Goal: Information Seeking & Learning: Learn about a topic

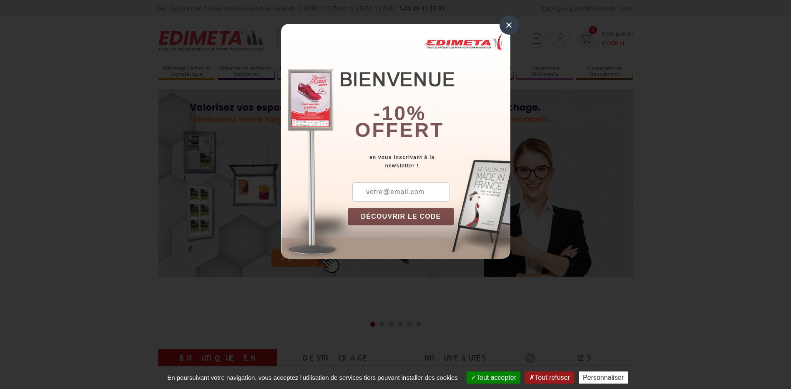
click at [507, 26] on div "×" at bounding box center [508, 24] width 19 height 19
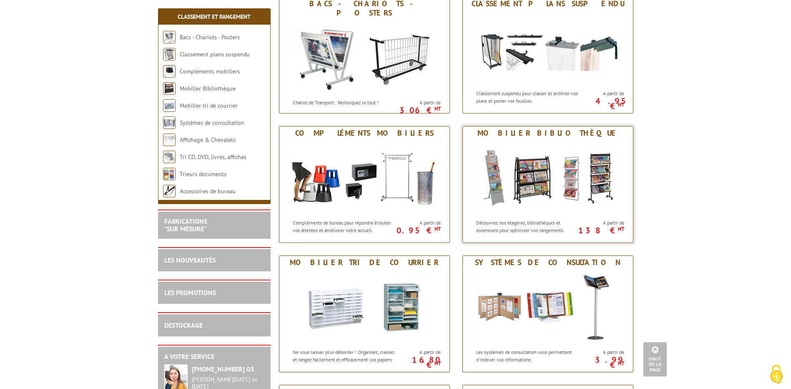
scroll to position [33, 0]
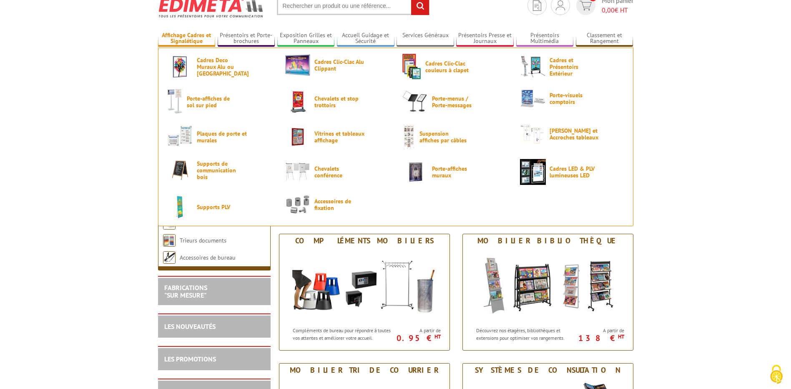
click at [204, 38] on link "Affichage Cadres et Signalétique" at bounding box center [187, 39] width 58 height 14
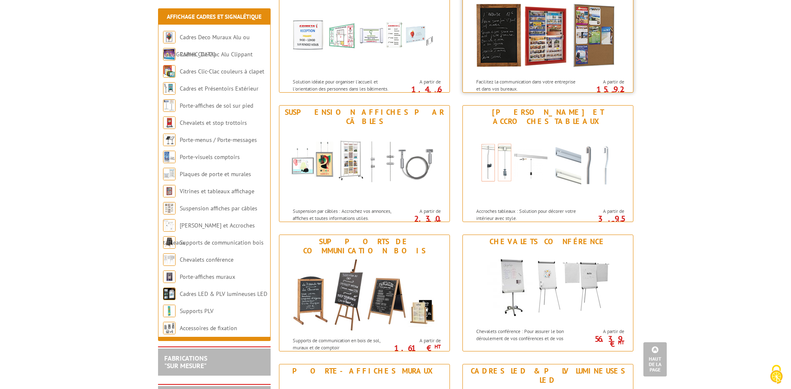
scroll to position [709, 0]
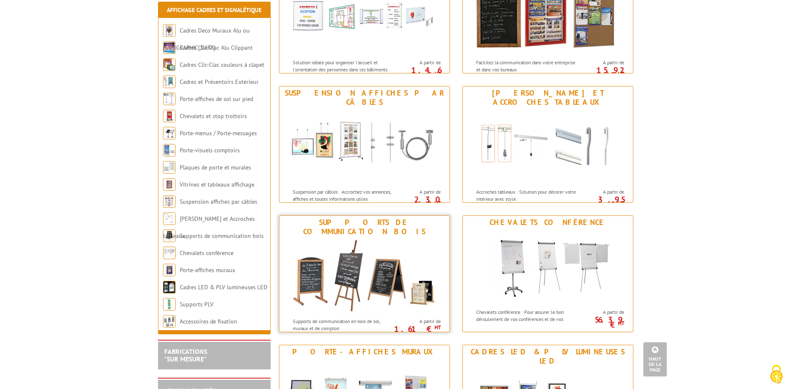
click at [388, 257] on img at bounding box center [364, 275] width 154 height 75
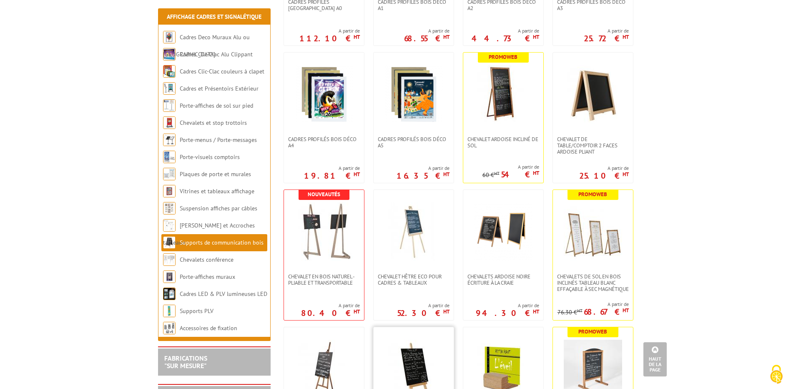
scroll to position [542, 0]
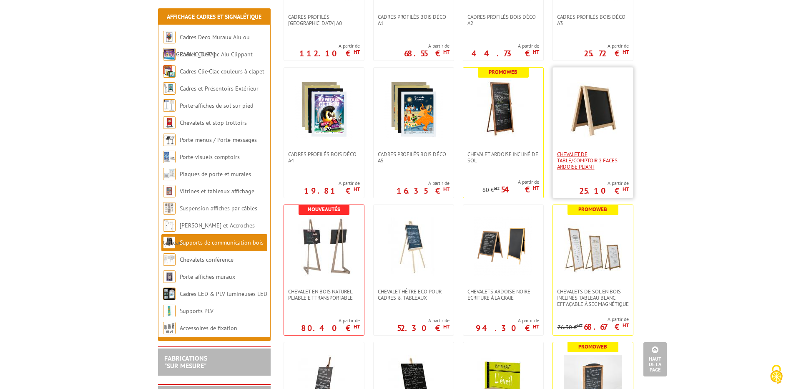
click at [593, 168] on span "Chevalet de Table/comptoir 2 faces Ardoise Pliant" at bounding box center [593, 160] width 72 height 19
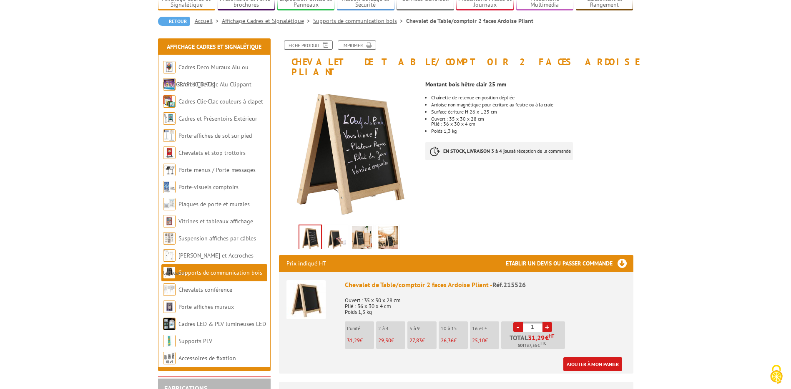
scroll to position [83, 0]
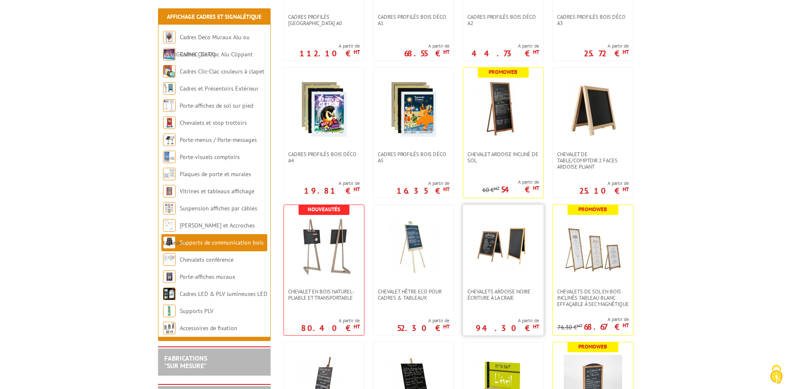
click at [502, 241] on img at bounding box center [503, 246] width 58 height 58
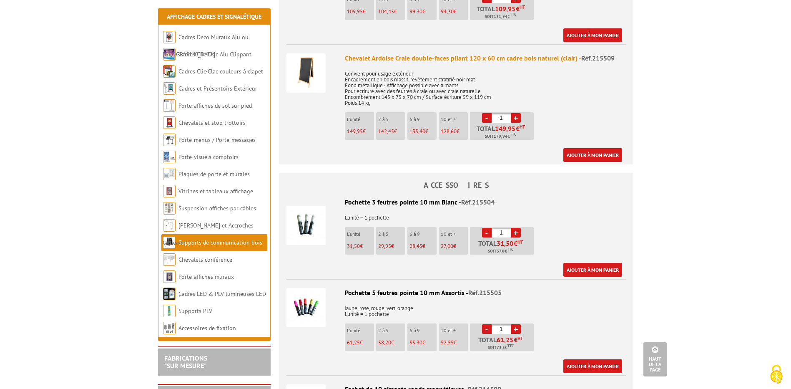
scroll to position [417, 0]
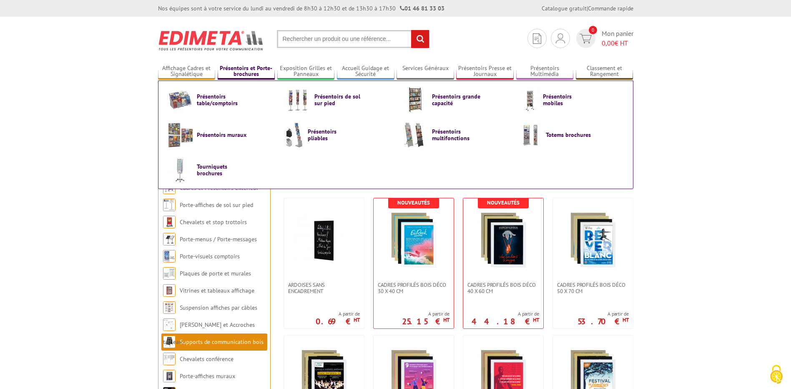
click at [241, 71] on link "Présentoirs et Porte-brochures" at bounding box center [247, 72] width 58 height 14
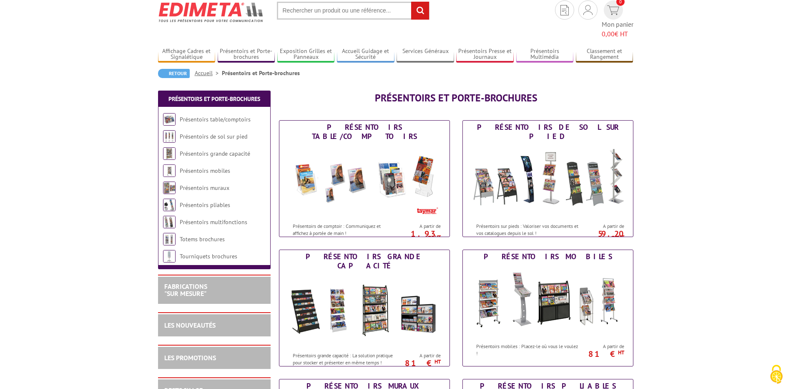
scroll to position [42, 0]
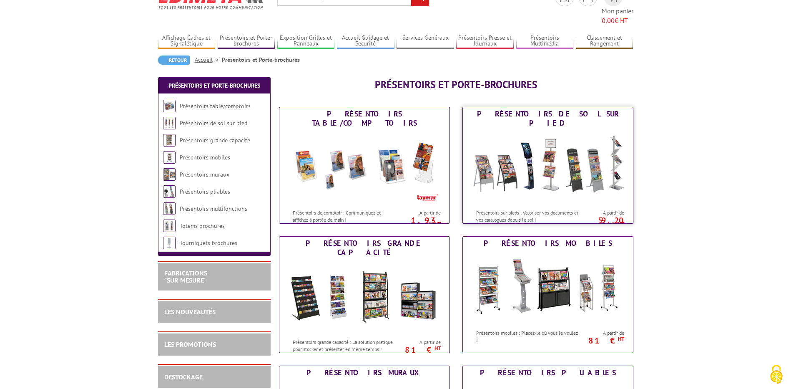
click at [520, 152] on img at bounding box center [548, 167] width 154 height 75
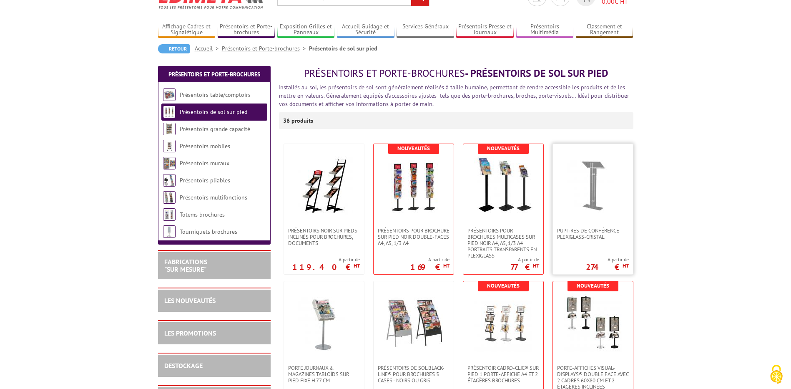
scroll to position [83, 0]
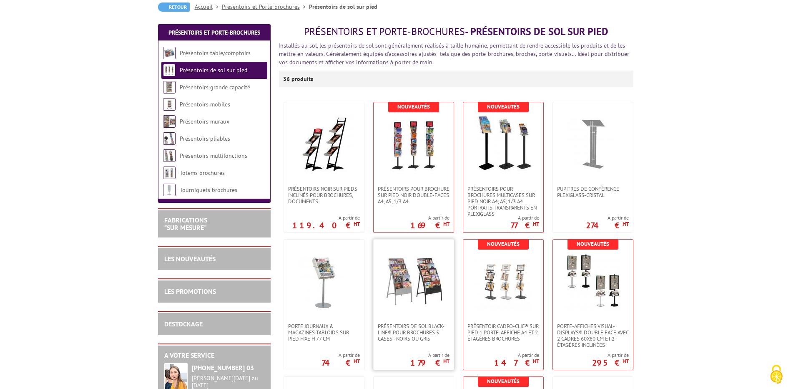
click at [427, 281] on img at bounding box center [413, 281] width 58 height 58
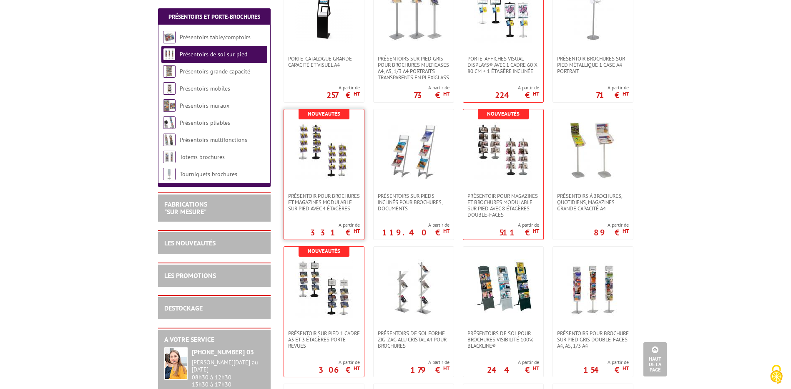
scroll to position [500, 0]
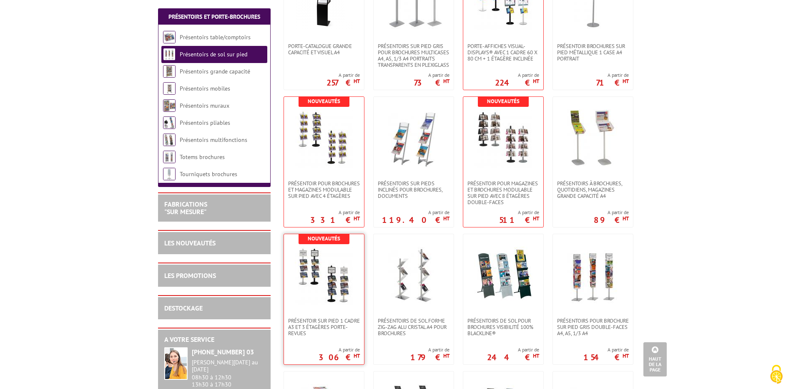
click at [346, 281] on img at bounding box center [324, 275] width 58 height 58
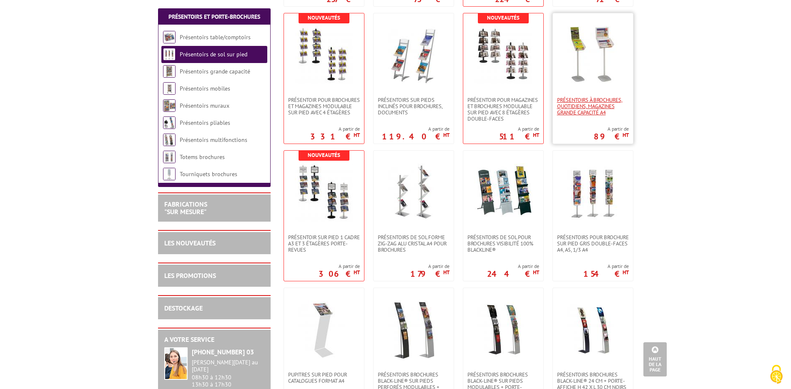
scroll to position [625, 0]
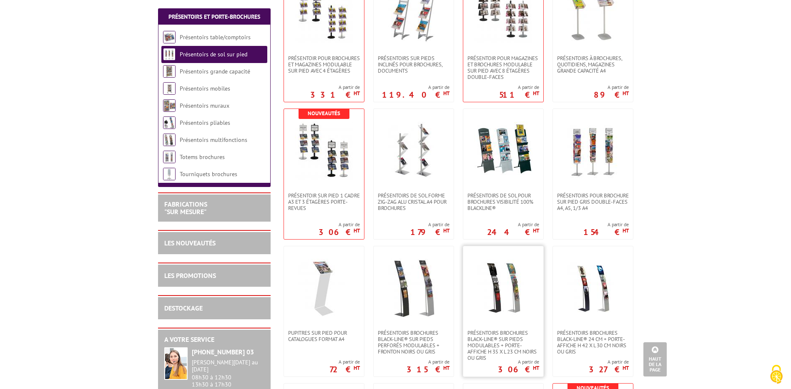
click at [513, 284] on img at bounding box center [503, 287] width 58 height 58
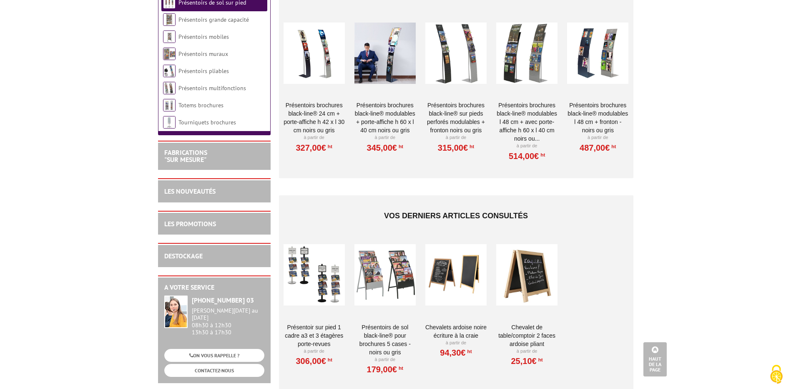
scroll to position [917, 0]
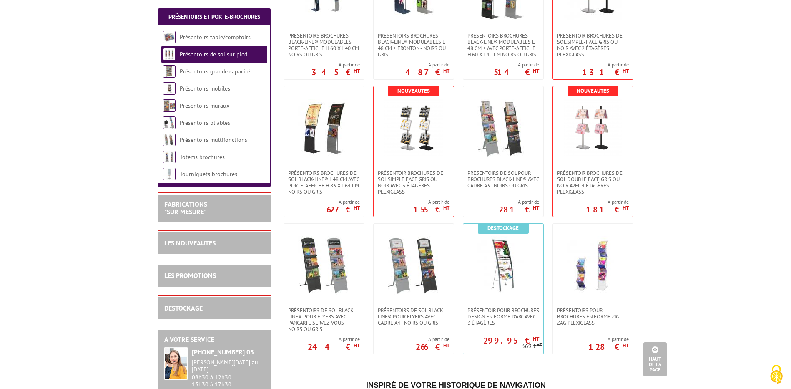
scroll to position [1084, 0]
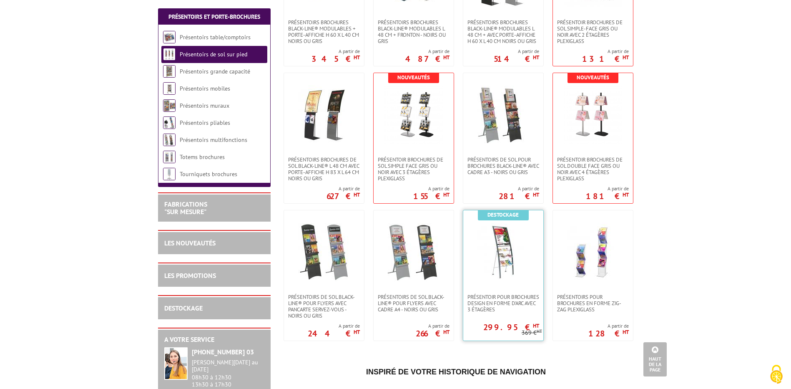
click at [502, 239] on img at bounding box center [503, 252] width 58 height 58
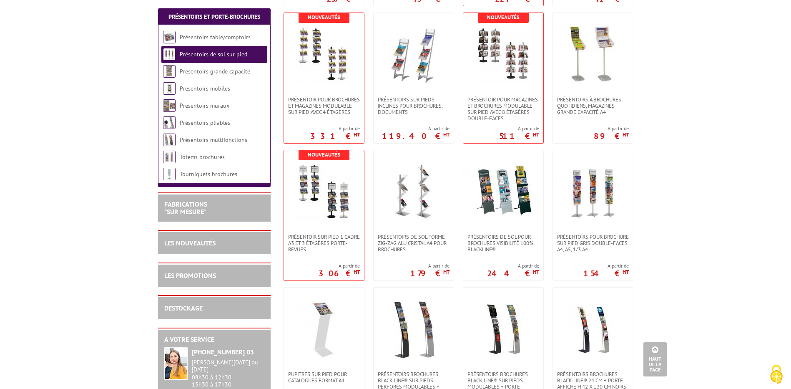
scroll to position [584, 0]
click at [205, 70] on link "Présentoirs grande capacité" at bounding box center [215, 72] width 71 height 8
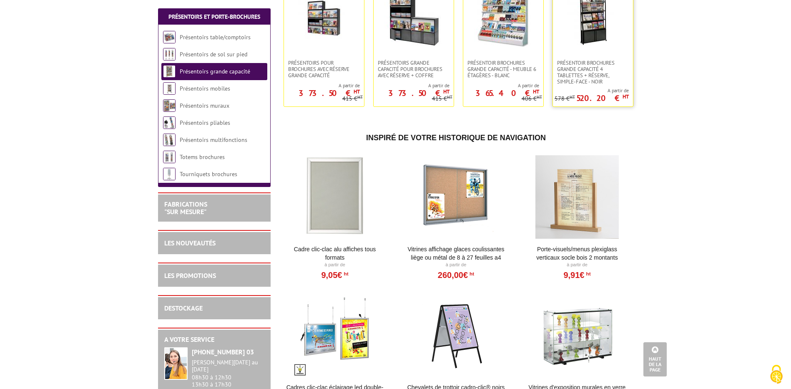
scroll to position [459, 0]
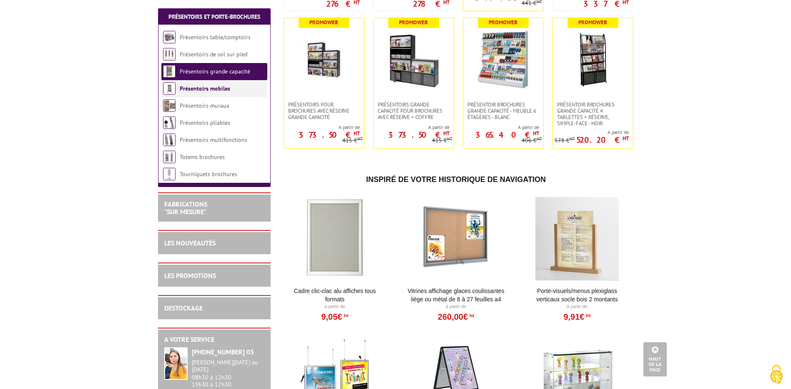
click at [198, 90] on link "Présentoirs mobiles" at bounding box center [205, 89] width 50 height 8
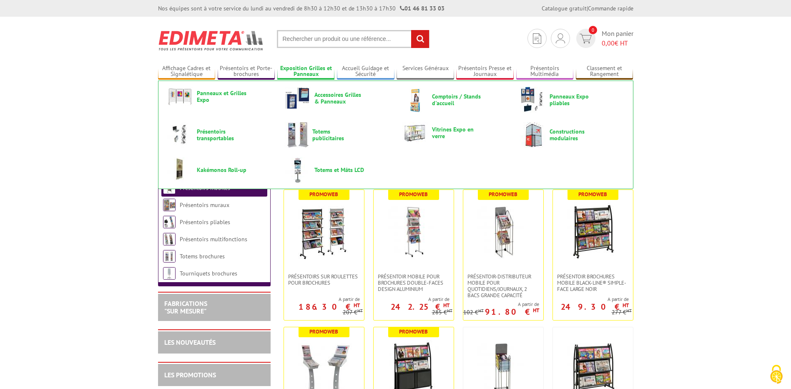
click at [308, 73] on link "Exposition Grilles et Panneaux" at bounding box center [306, 72] width 58 height 14
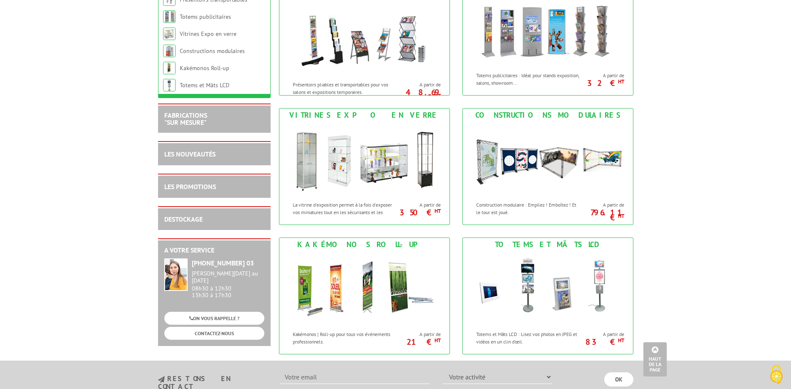
scroll to position [375, 0]
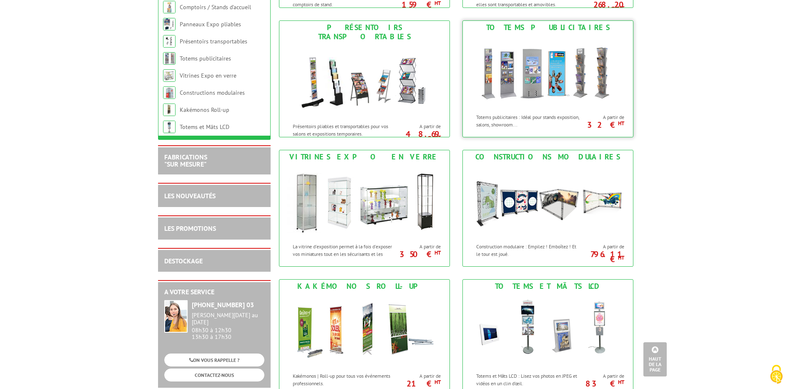
click at [567, 110] on div "Totems publicitaires : Idéal pour stands exposition, salons, showroom..." at bounding box center [522, 118] width 119 height 19
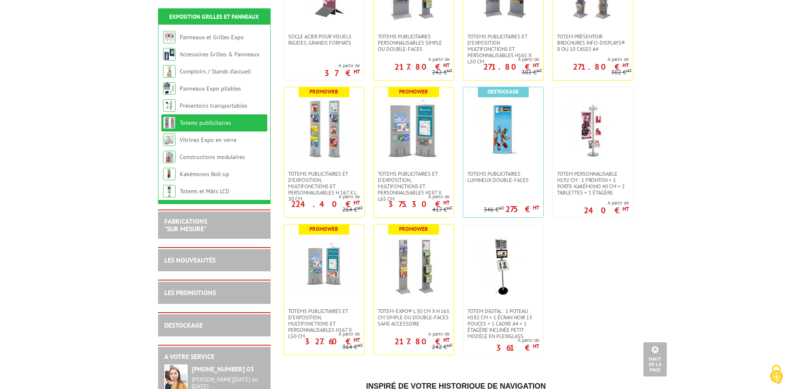
scroll to position [250, 0]
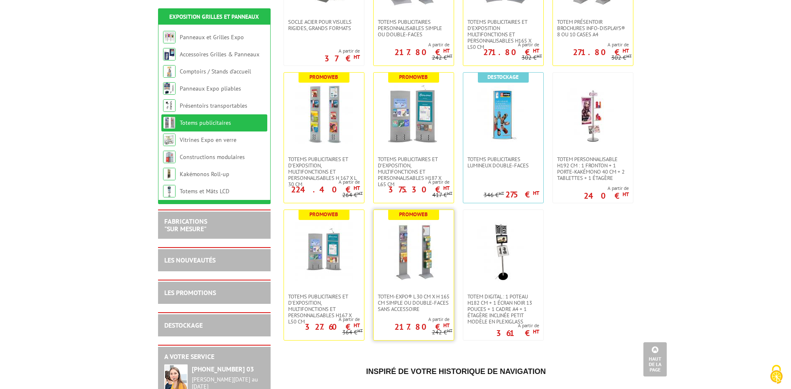
click at [396, 257] on img at bounding box center [413, 251] width 58 height 58
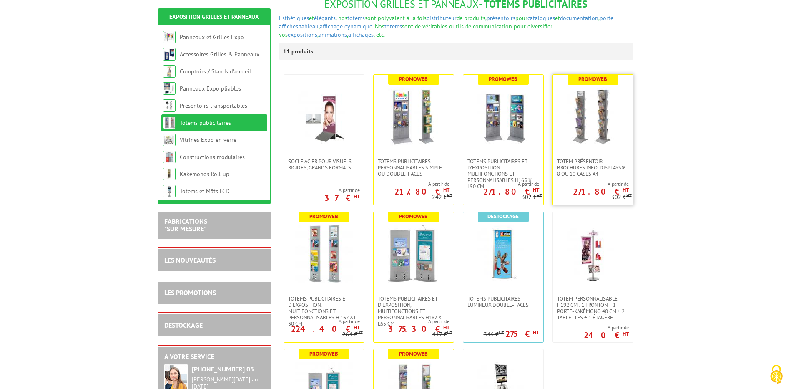
scroll to position [125, 0]
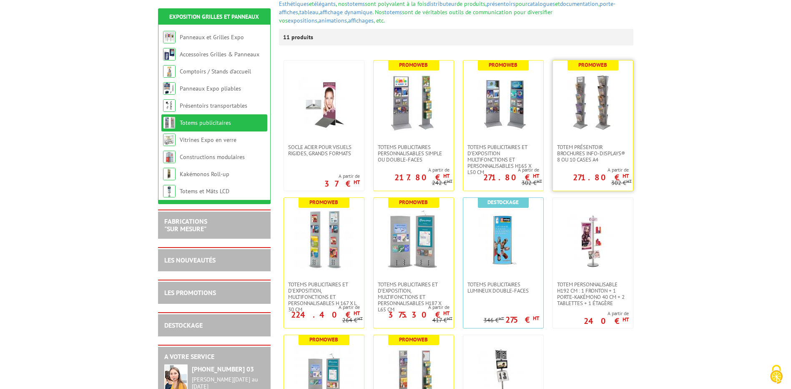
click at [596, 123] on img at bounding box center [593, 102] width 58 height 58
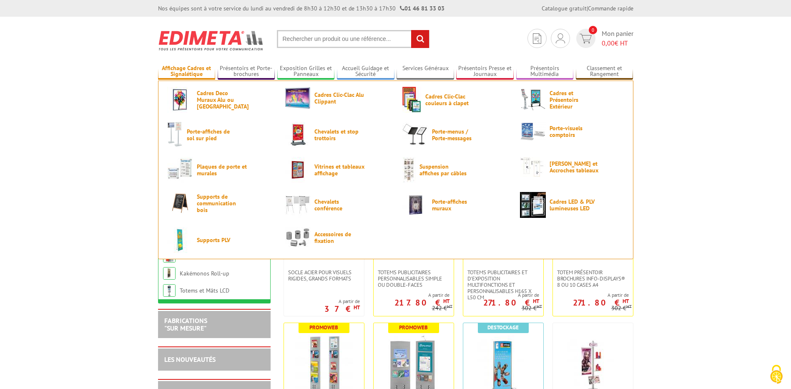
click at [195, 73] on link "Affichage Cadres et Signalétique" at bounding box center [187, 72] width 58 height 14
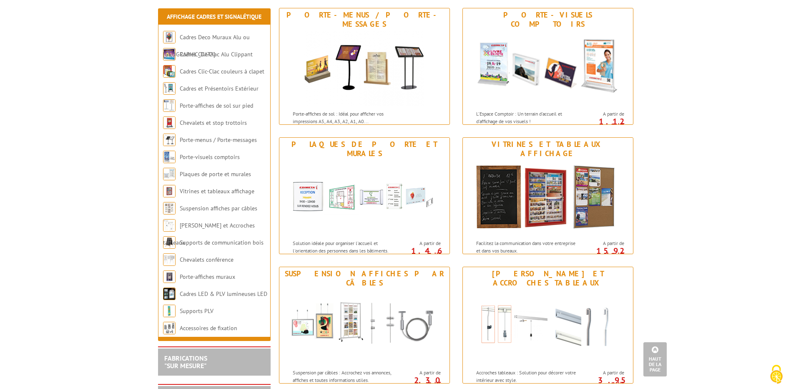
scroll to position [542, 0]
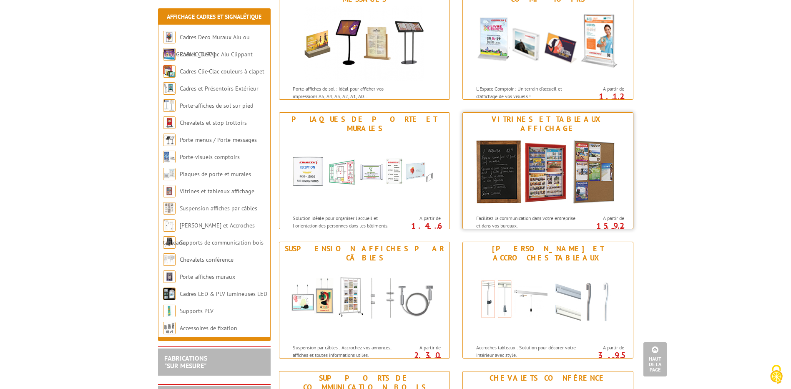
click at [496, 155] on img at bounding box center [548, 172] width 154 height 75
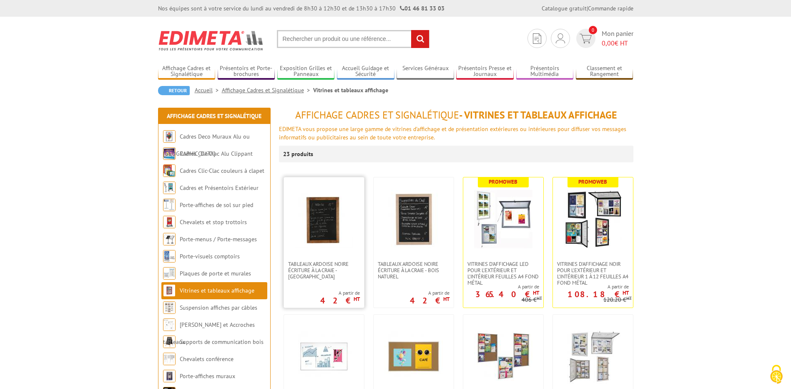
click at [326, 236] on img at bounding box center [324, 219] width 58 height 58
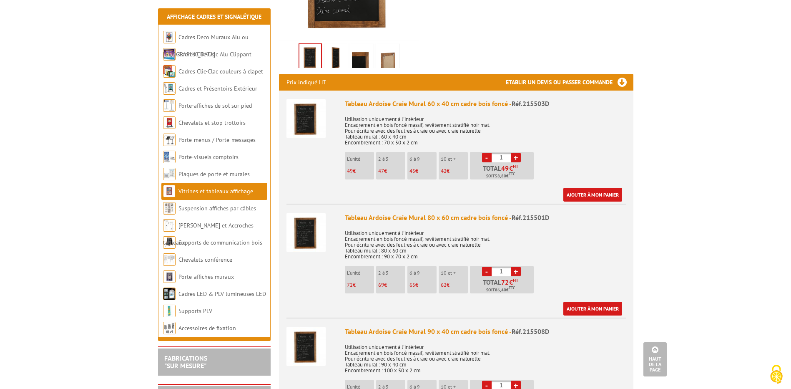
scroll to position [42, 0]
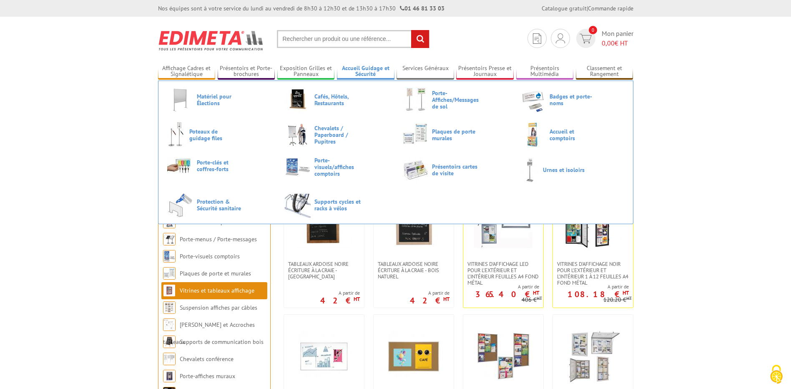
click at [358, 71] on link "Accueil Guidage et Sécurité" at bounding box center [366, 72] width 58 height 14
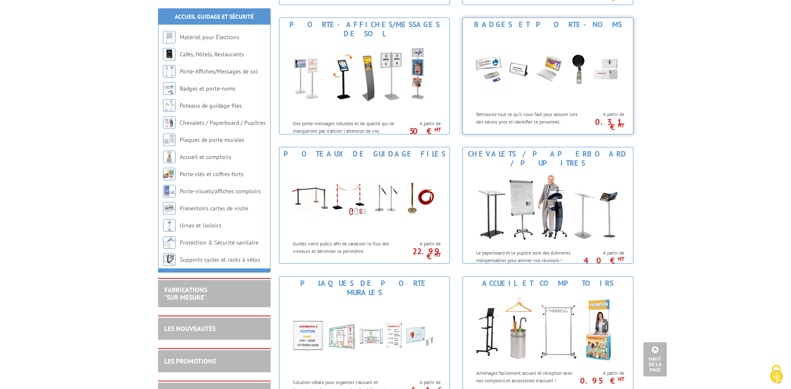
scroll to position [208, 0]
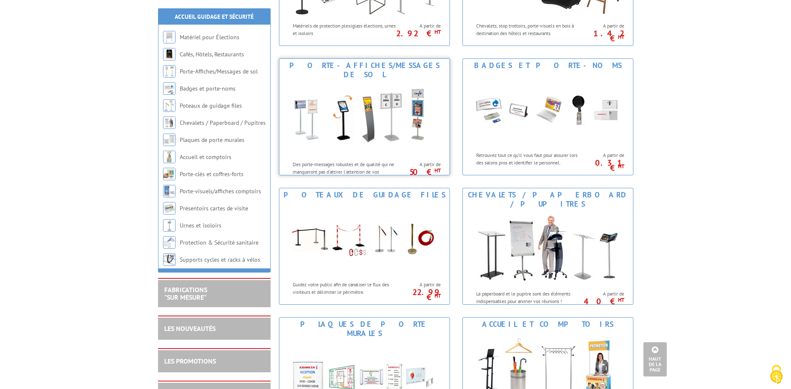
click at [354, 129] on img at bounding box center [364, 118] width 154 height 75
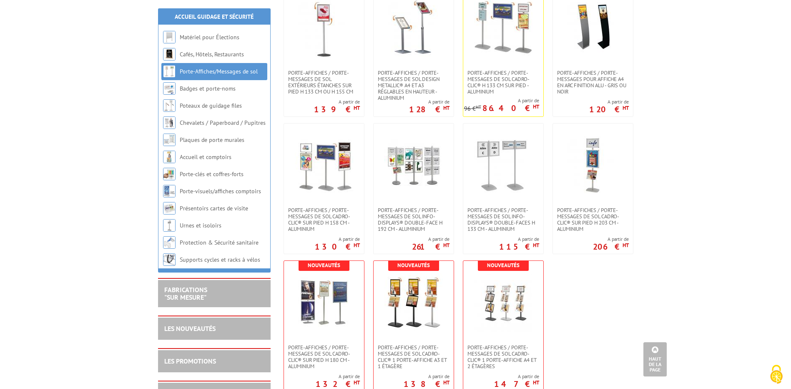
scroll to position [500, 0]
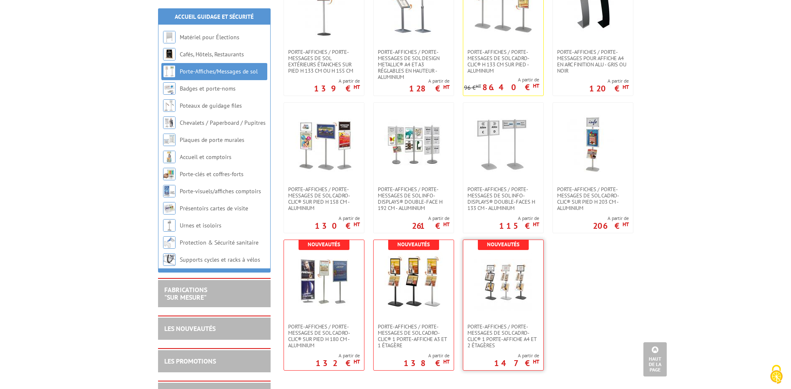
click at [502, 276] on img at bounding box center [503, 281] width 58 height 58
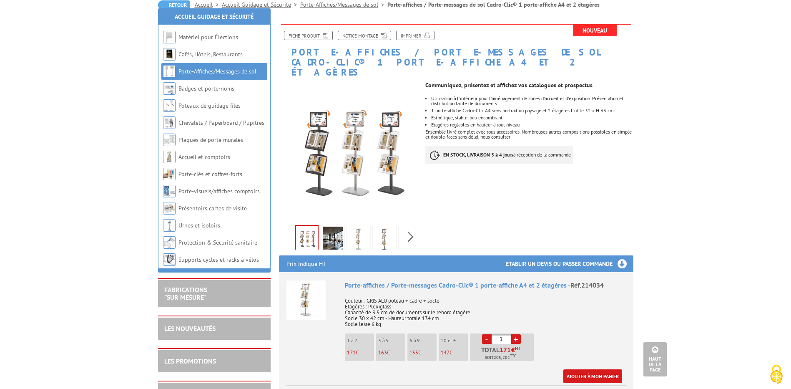
scroll to position [83, 0]
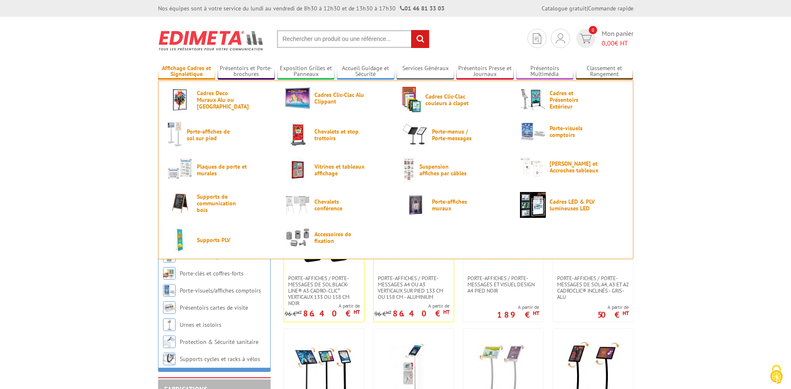
click at [201, 76] on link "Affichage Cadres et Signalétique" at bounding box center [187, 72] width 58 height 14
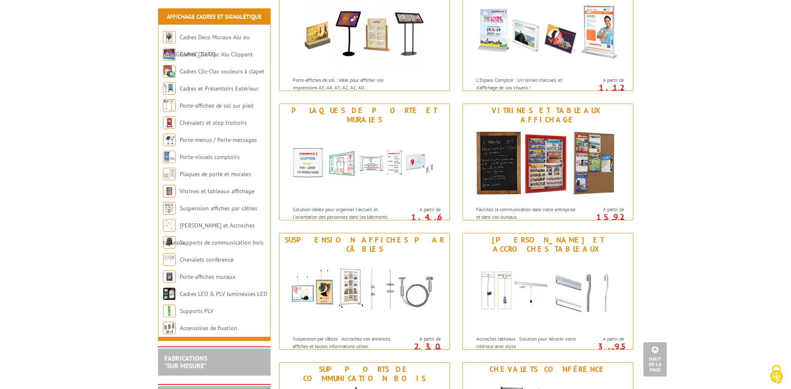
scroll to position [550, 0]
click at [551, 256] on img at bounding box center [548, 293] width 154 height 75
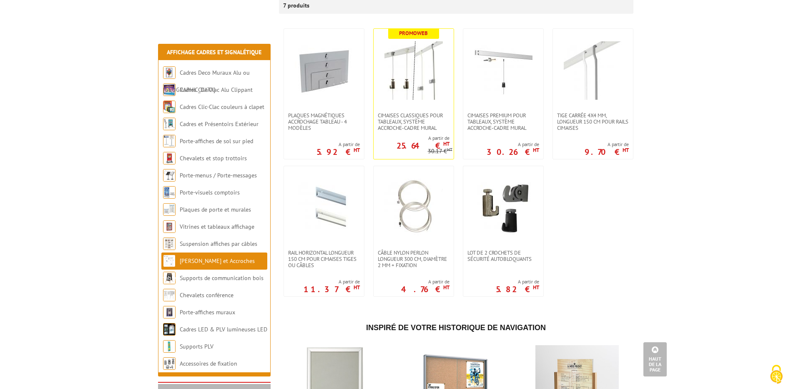
scroll to position [167, 0]
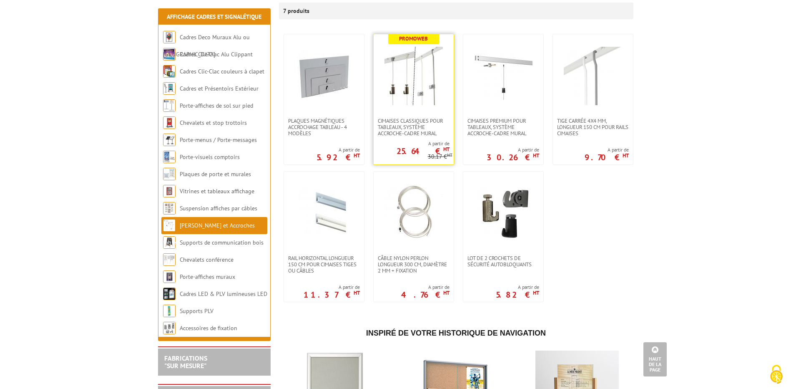
click at [389, 53] on img at bounding box center [413, 76] width 58 height 58
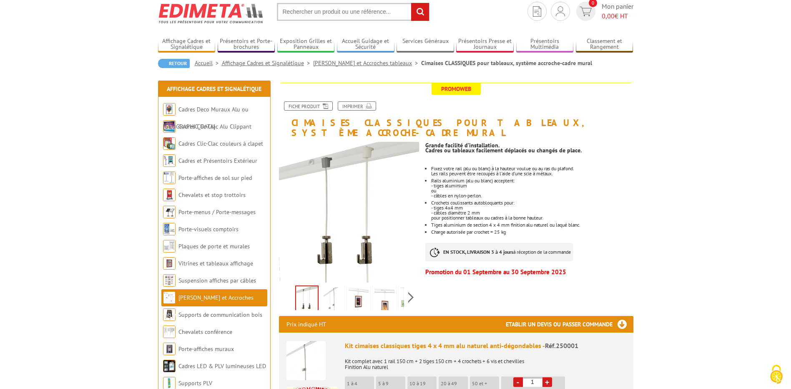
scroll to position [42, 0]
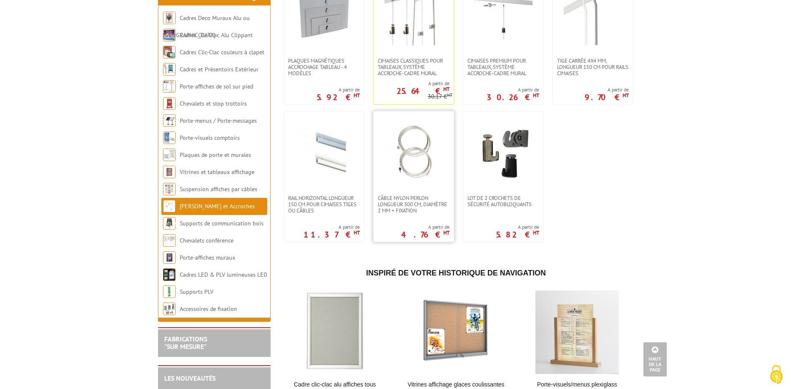
scroll to position [204, 0]
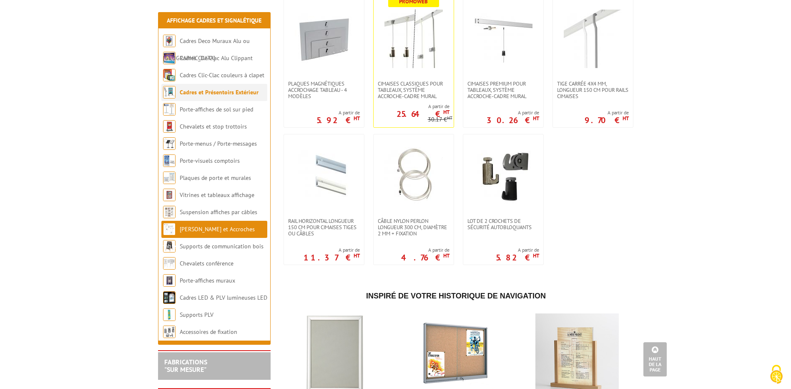
click at [218, 88] on link "Cadres et Présentoirs Extérieur" at bounding box center [219, 92] width 79 height 8
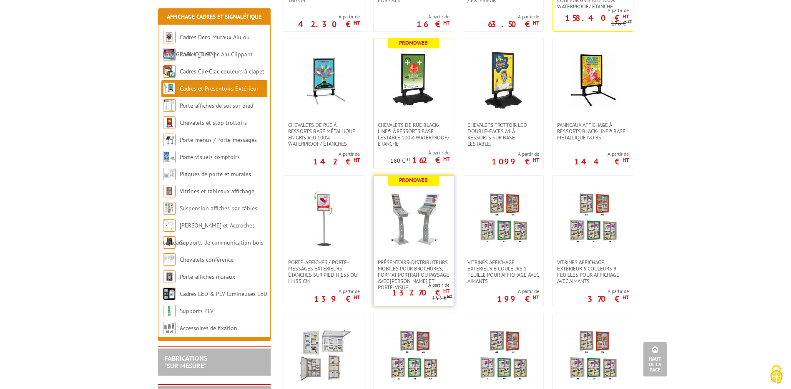
scroll to position [292, 0]
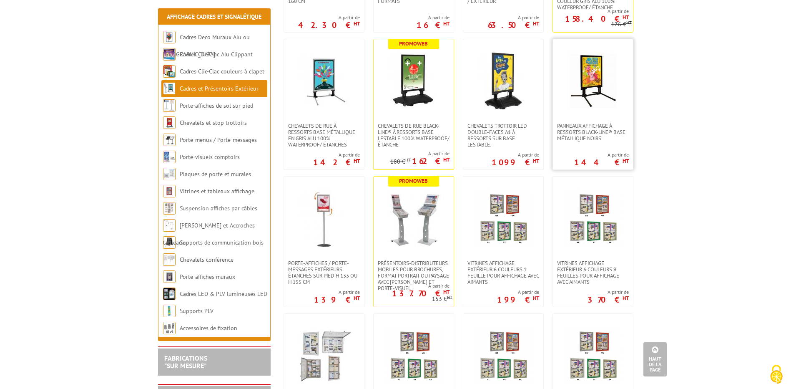
click at [581, 94] on img at bounding box center [593, 81] width 58 height 58
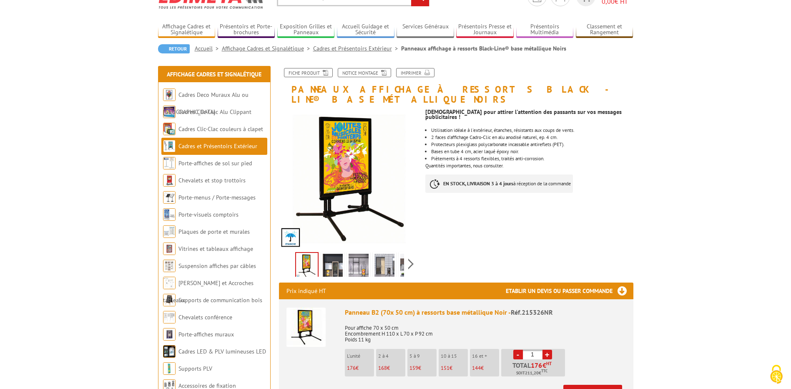
scroll to position [83, 0]
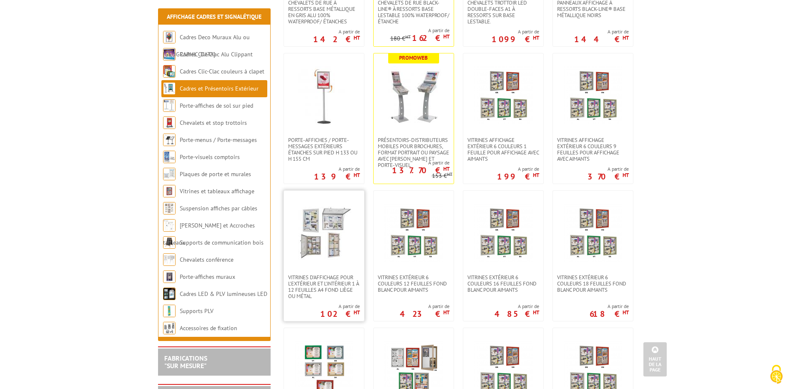
scroll to position [417, 0]
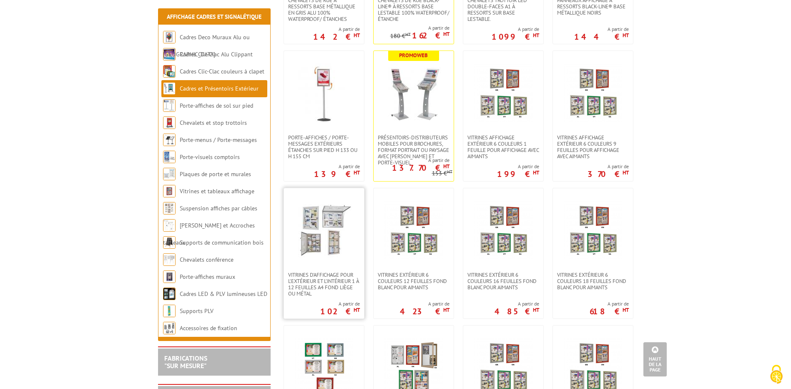
click at [321, 223] on img at bounding box center [324, 230] width 58 height 58
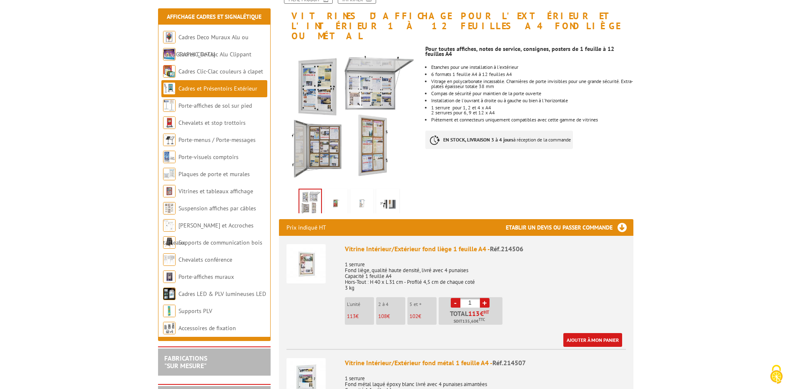
scroll to position [125, 0]
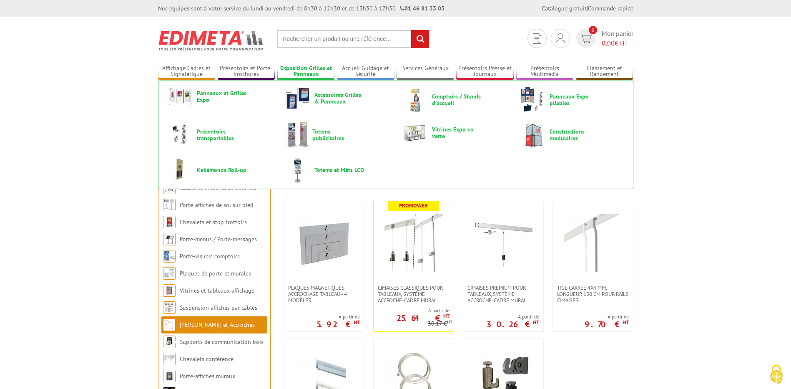
click at [316, 73] on link "Exposition Grilles et Panneaux" at bounding box center [306, 72] width 58 height 14
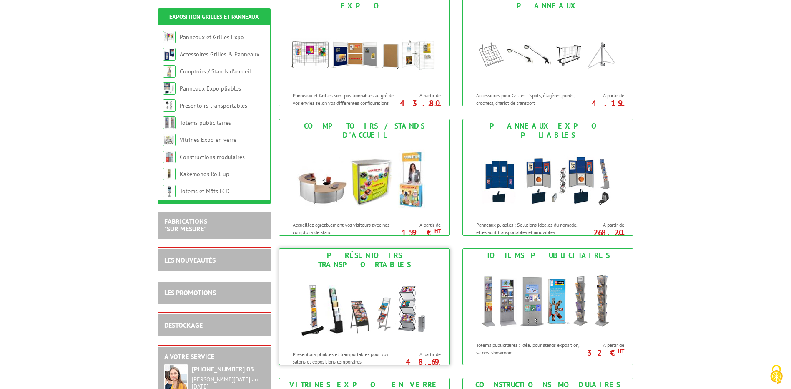
scroll to position [167, 0]
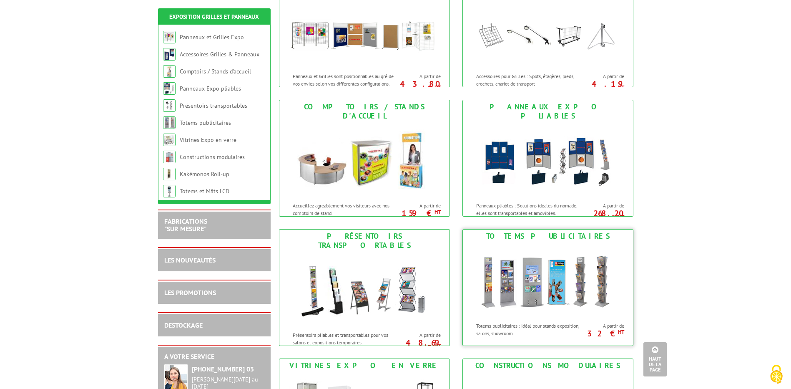
click at [562, 266] on img at bounding box center [548, 280] width 154 height 75
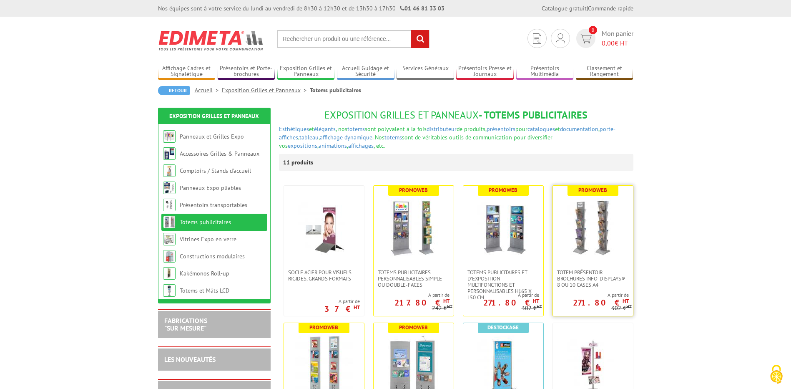
click at [602, 215] on img at bounding box center [593, 227] width 58 height 58
